Goal: Find specific page/section: Find specific page/section

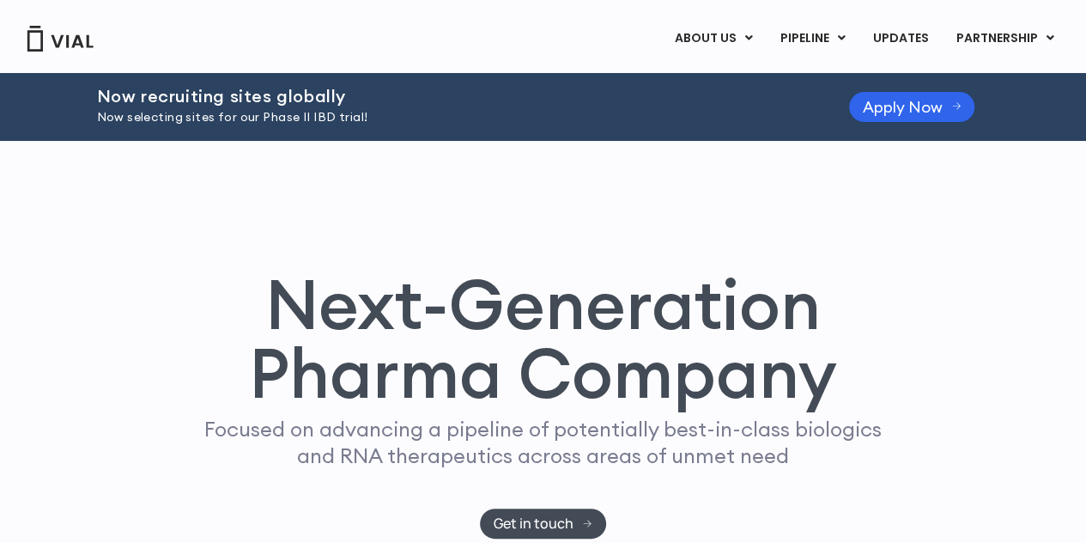
click at [716, 104] on link "CAREERS" at bounding box center [742, 107] width 150 height 27
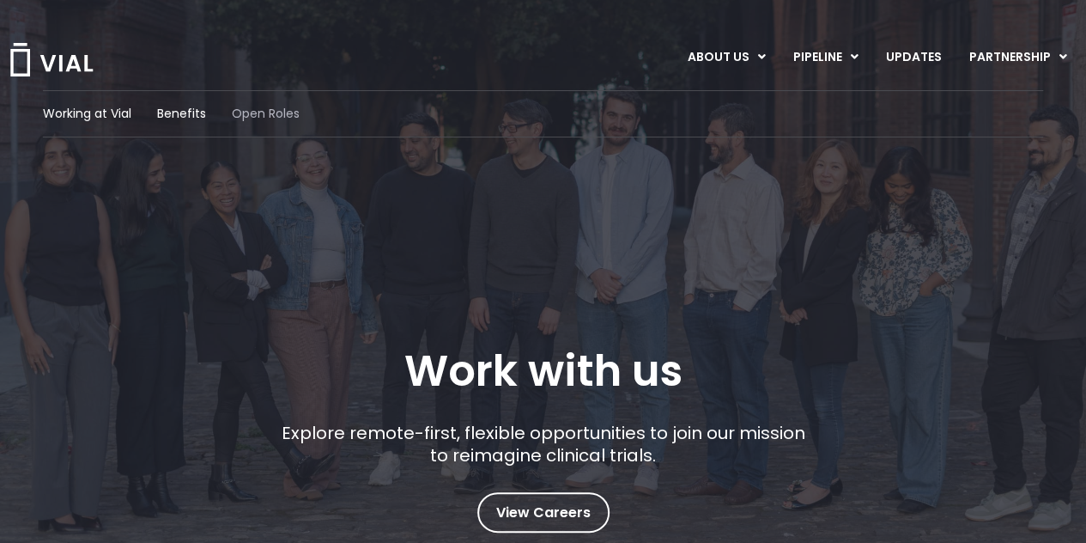
click at [265, 114] on span "Open Roles" at bounding box center [266, 114] width 68 height 18
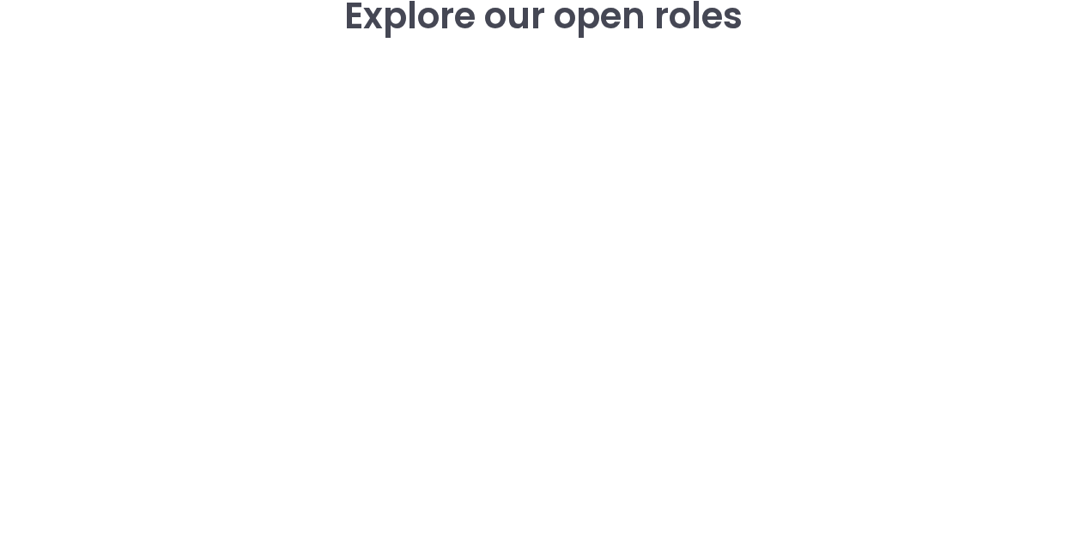
scroll to position [2504, 0]
